Goal: Information Seeking & Learning: Compare options

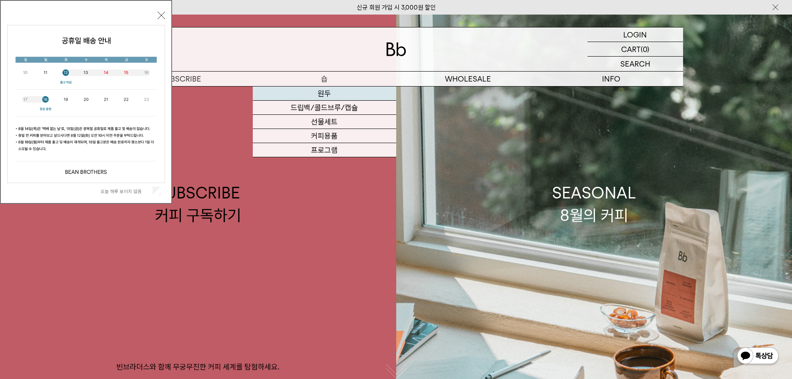
click at [319, 96] on link "원두" at bounding box center [324, 93] width 143 height 14
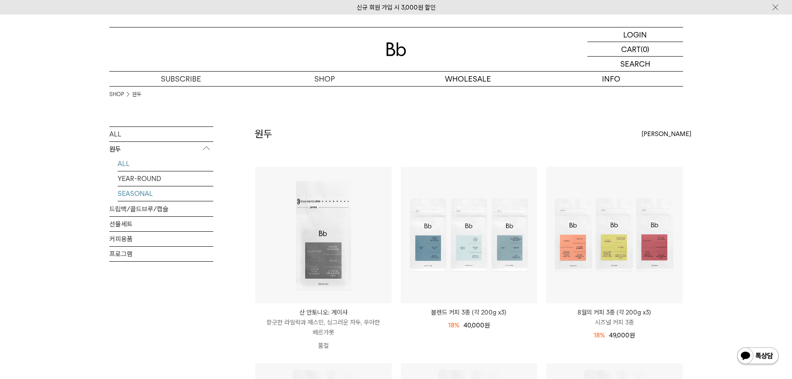
click at [157, 192] on link "SEASONAL" at bounding box center [166, 193] width 96 height 15
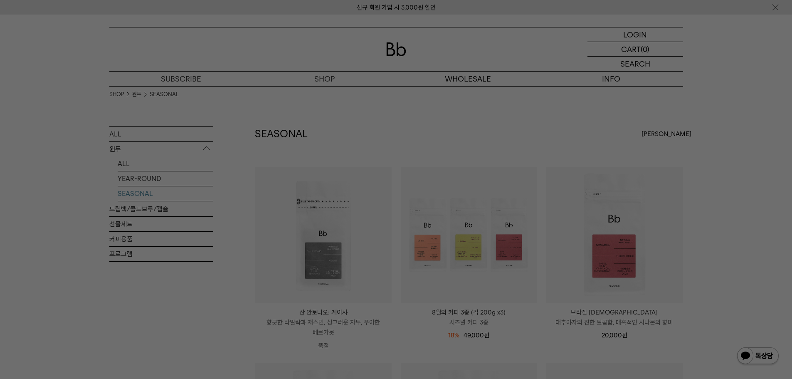
click at [580, 130] on div at bounding box center [396, 189] width 792 height 379
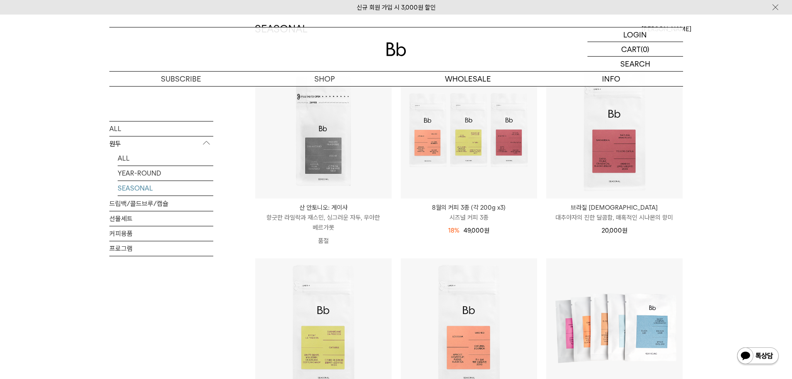
scroll to position [83, 0]
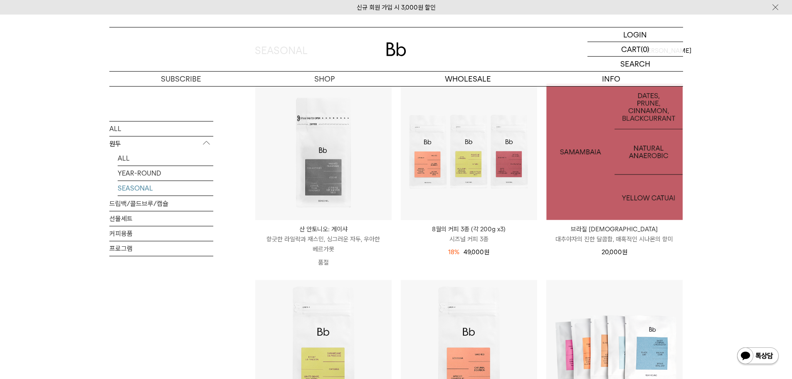
click at [622, 169] on img at bounding box center [614, 152] width 136 height 136
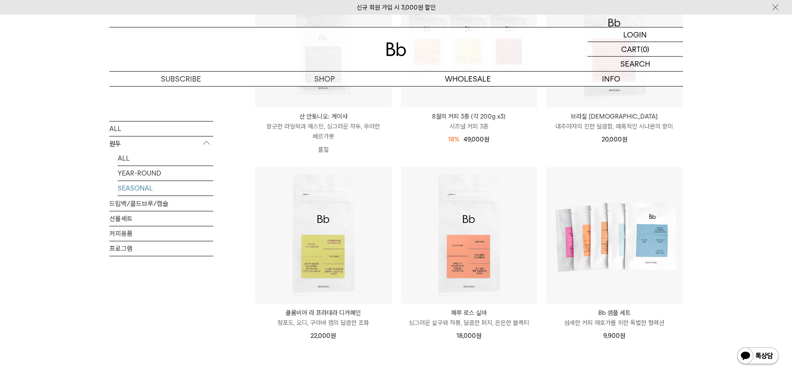
scroll to position [208, 0]
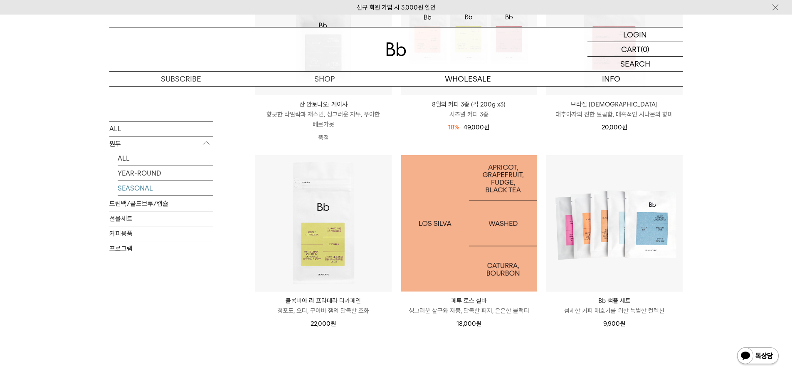
click at [460, 253] on img at bounding box center [469, 223] width 136 height 136
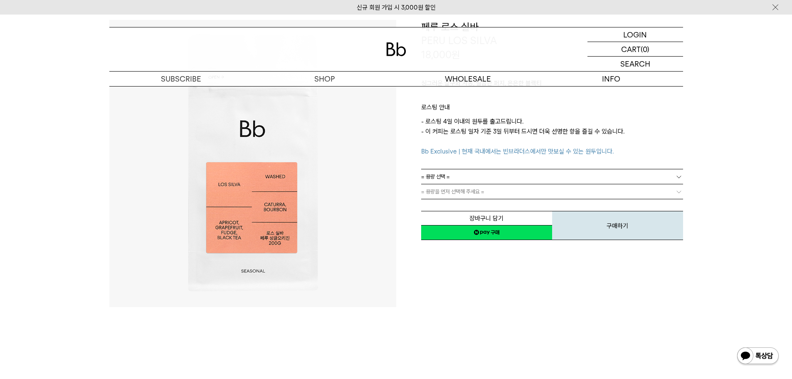
scroll to position [83, 0]
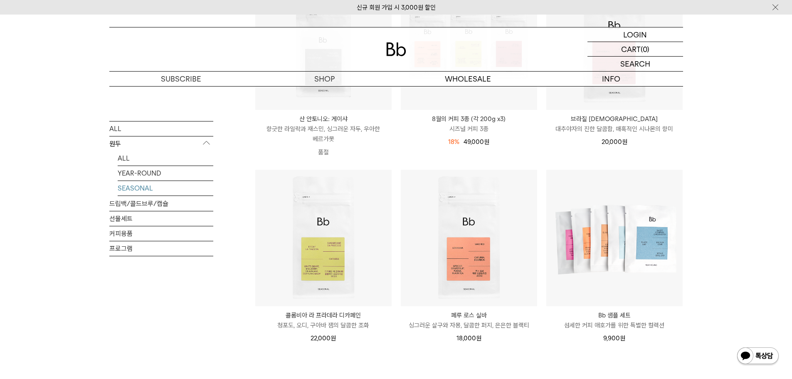
click at [747, 218] on div "SHOP 원두 SEASONAL ALL 원두 ALL YEAR-ROUND SEASONAL 드립백/콜드브루/캡슐 선물세트 커피용품 프로그램 SEAS…" at bounding box center [396, 164] width 792 height 542
